Goal: Book appointment/travel/reservation

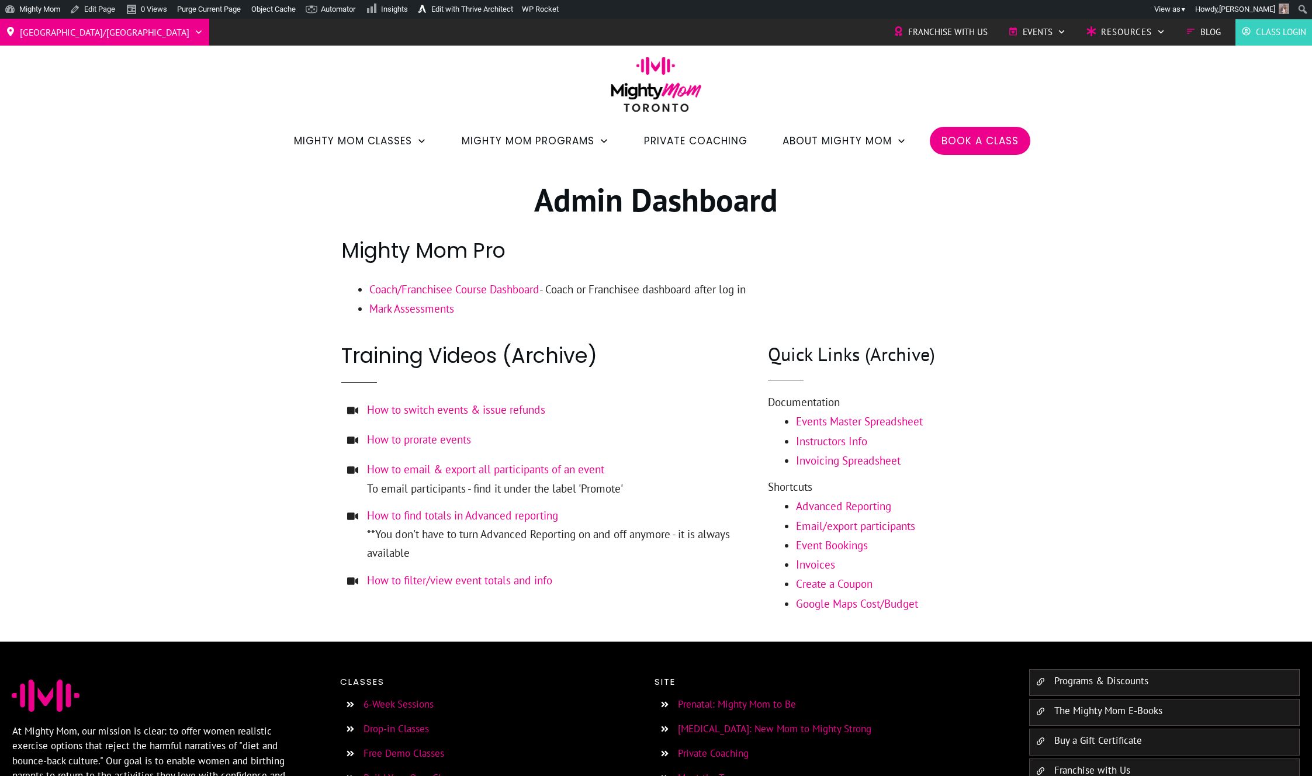
click at [994, 137] on span "Book a Class" at bounding box center [980, 141] width 77 height 20
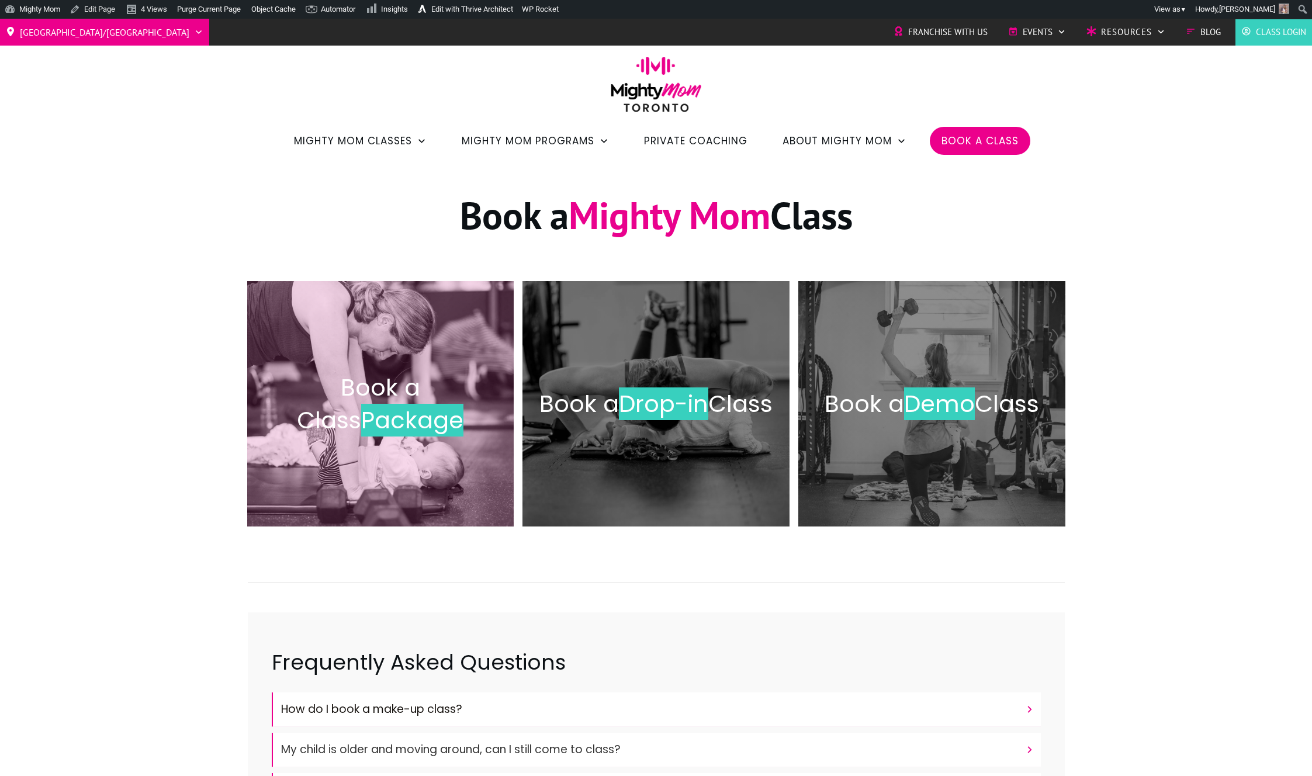
click at [420, 407] on span "Package" at bounding box center [412, 420] width 102 height 33
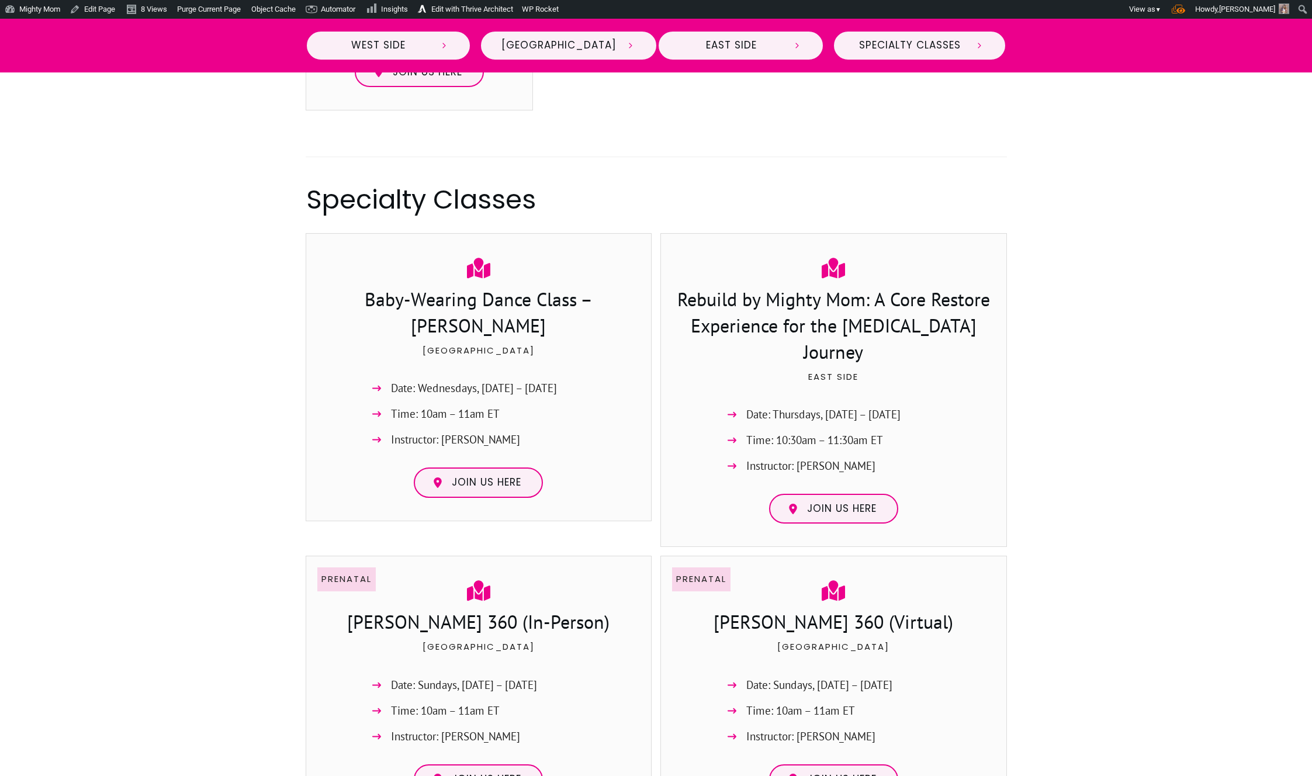
scroll to position [1906, 0]
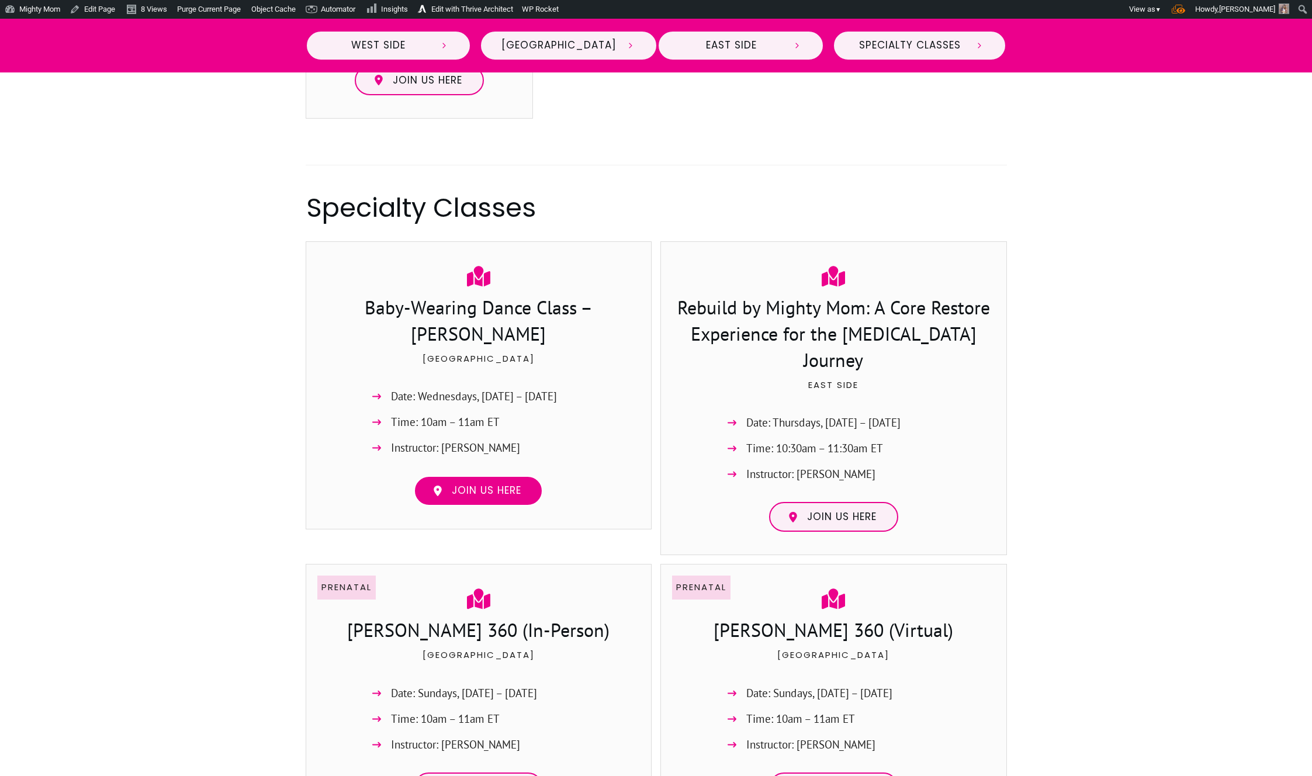
click at [458, 484] on span "Join us here" at bounding box center [487, 490] width 70 height 13
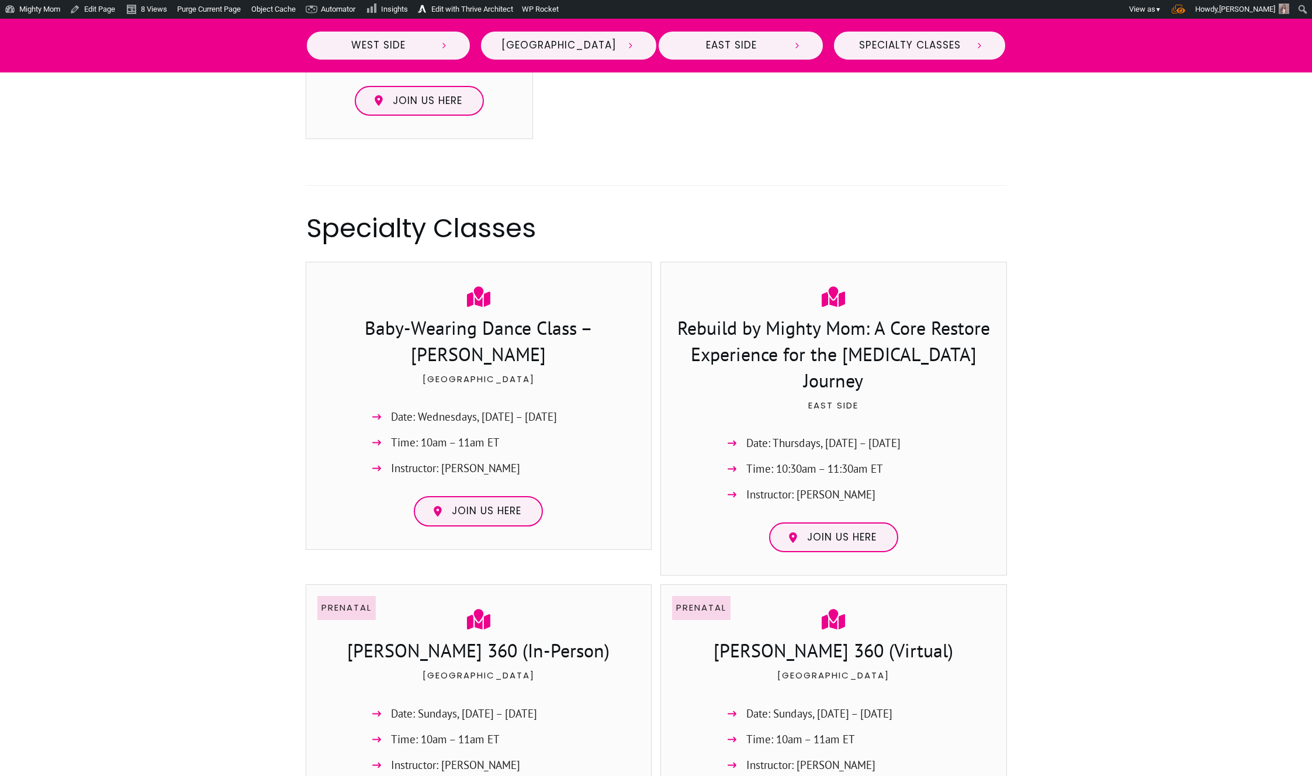
scroll to position [1884, 0]
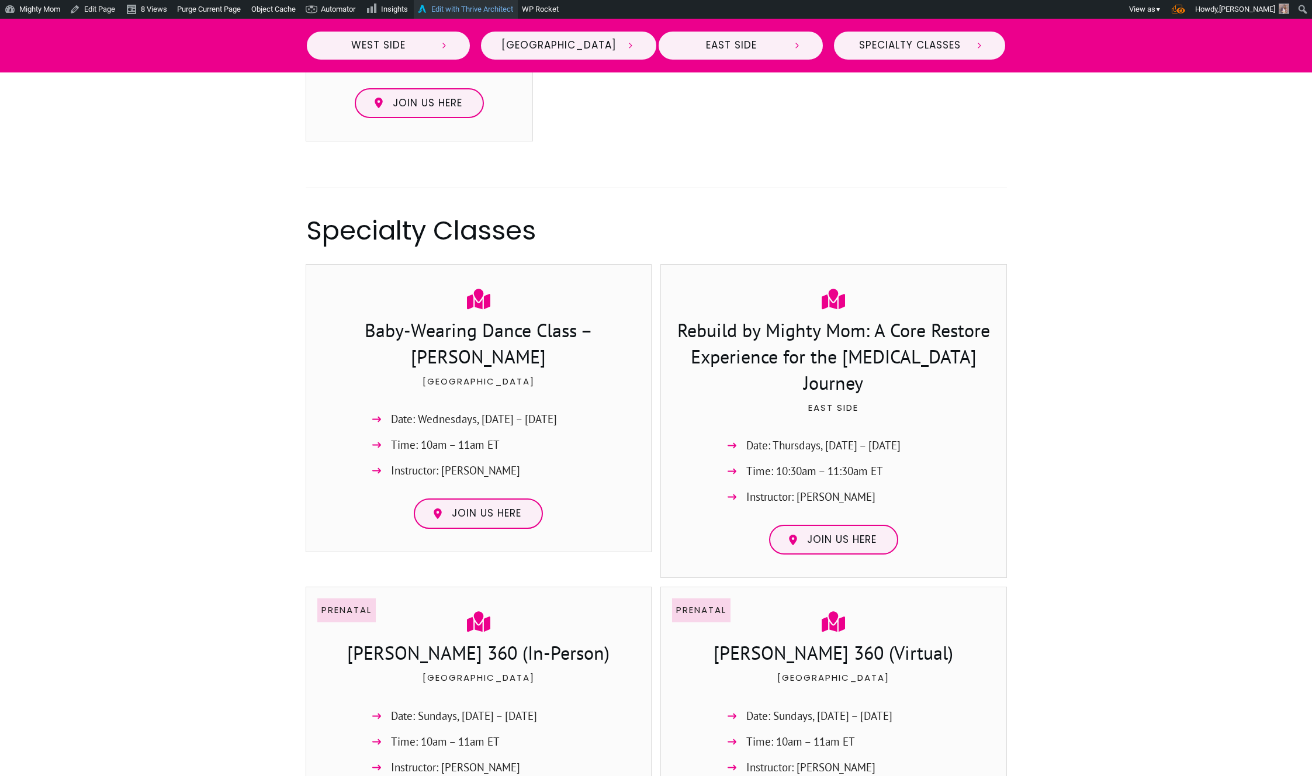
click at [465, 6] on link "Edit with Thrive Architect" at bounding box center [466, 9] width 104 height 19
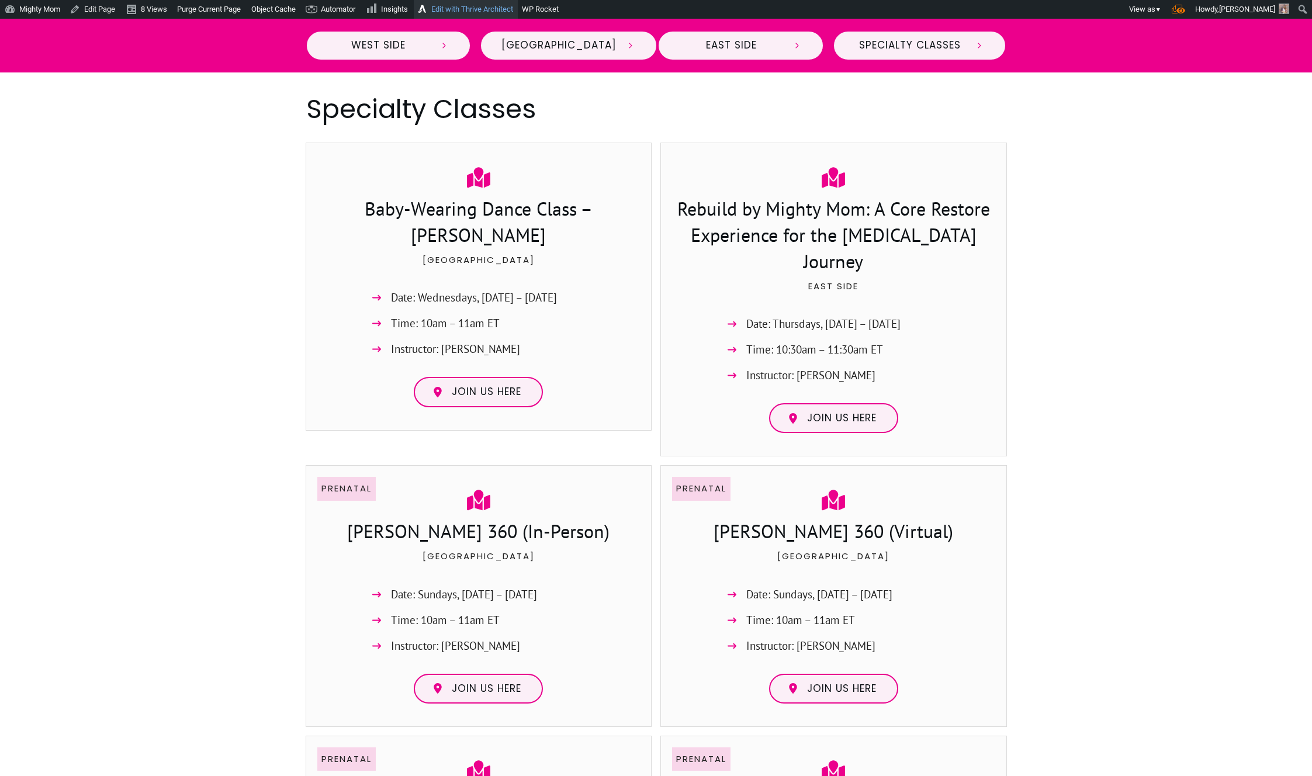
scroll to position [1646, 0]
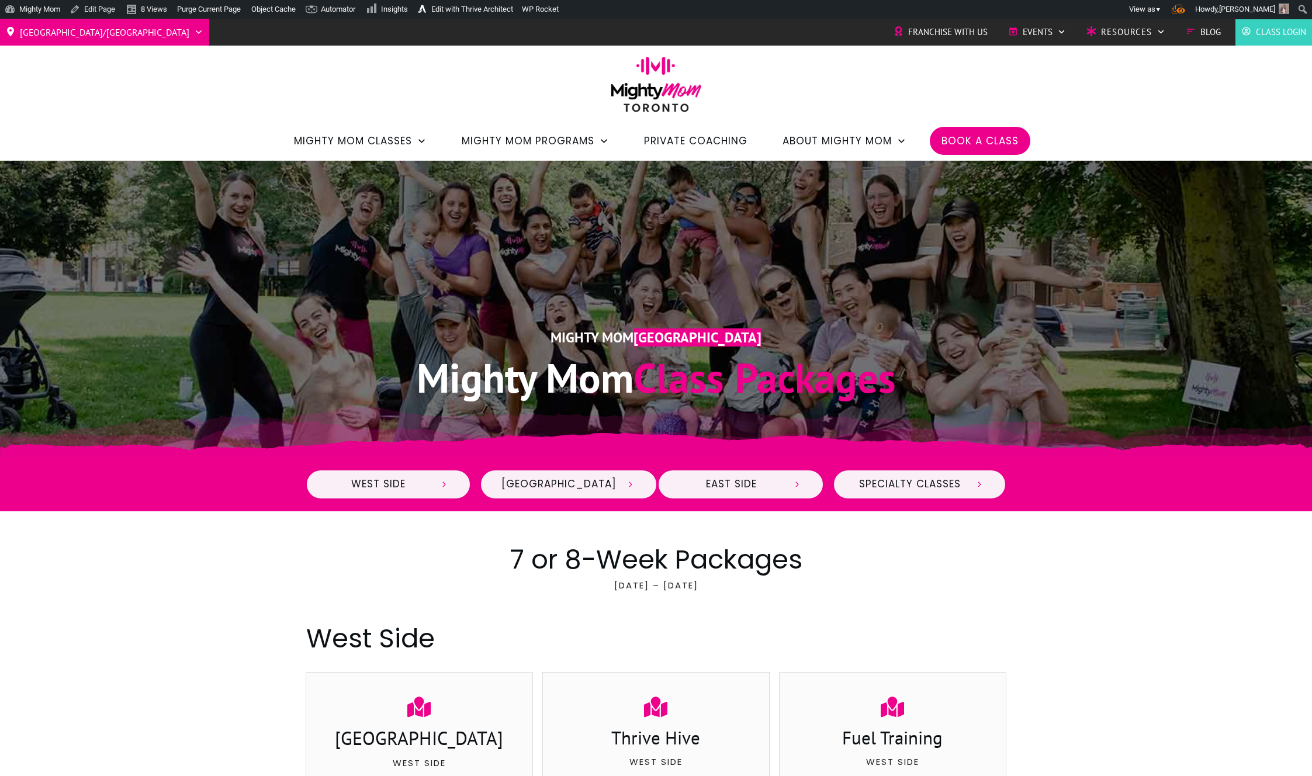
click at [216, 331] on div ".p19211f35f0d{opacity:0.15;}.p19211f35f11{opacity:0.2;}" at bounding box center [656, 309] width 1312 height 297
